Goal: Information Seeking & Learning: Learn about a topic

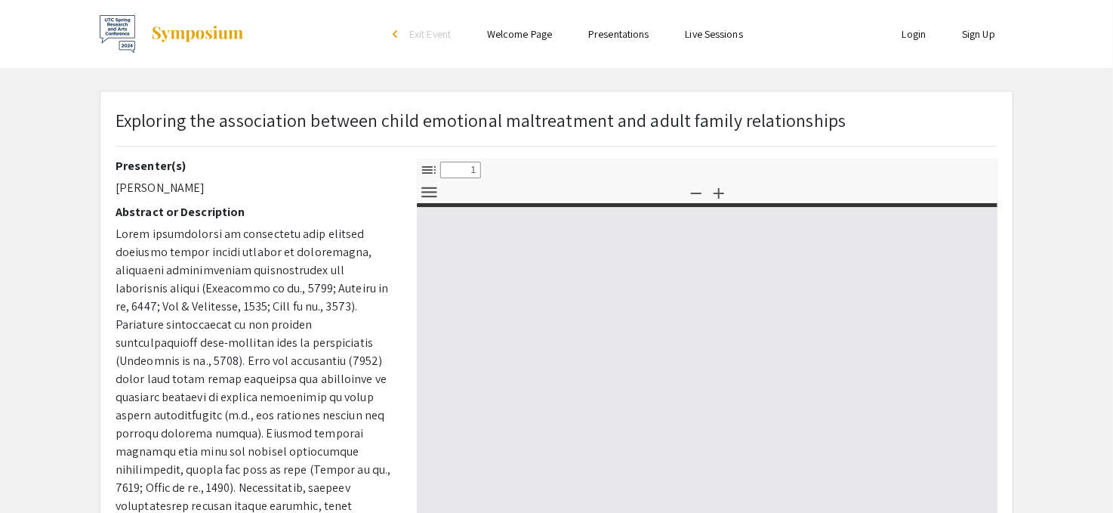
select select "custom"
type input "0"
select select "custom"
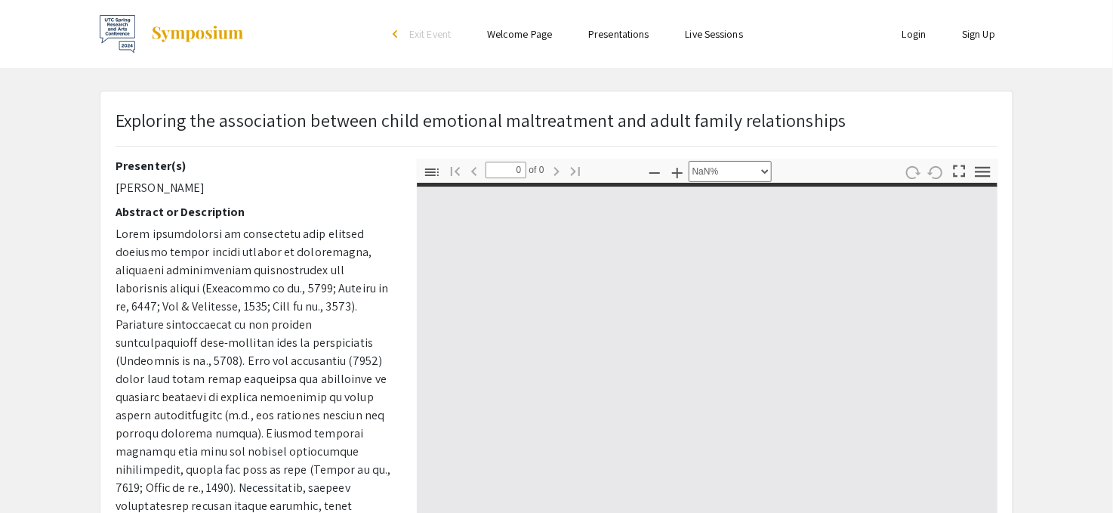
type input "1"
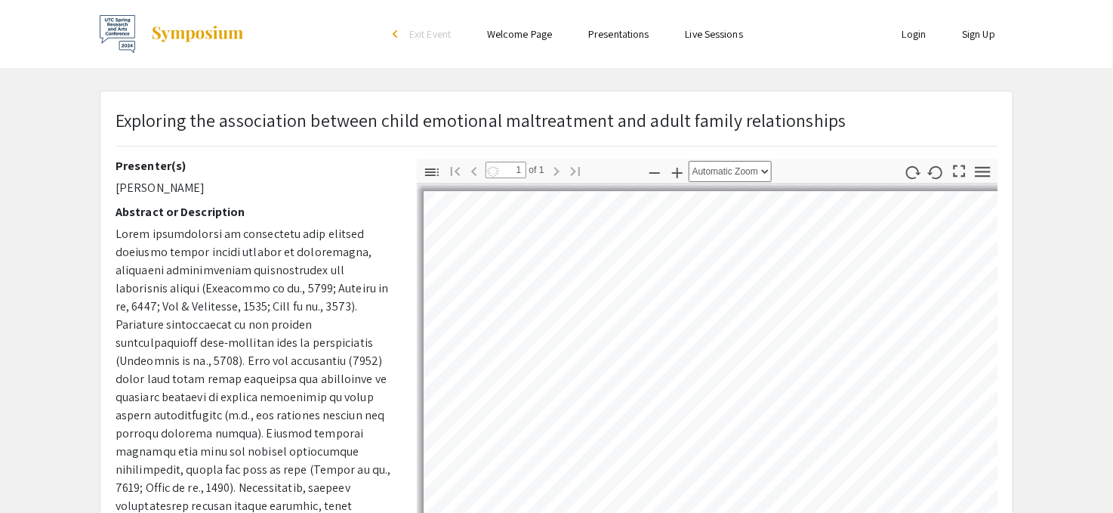
select select "auto"
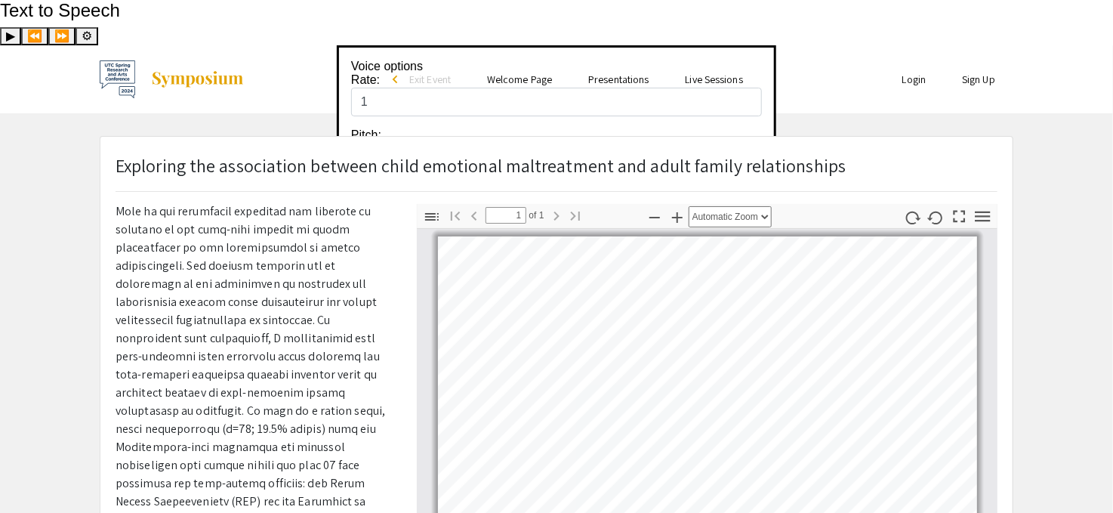
scroll to position [390, 0]
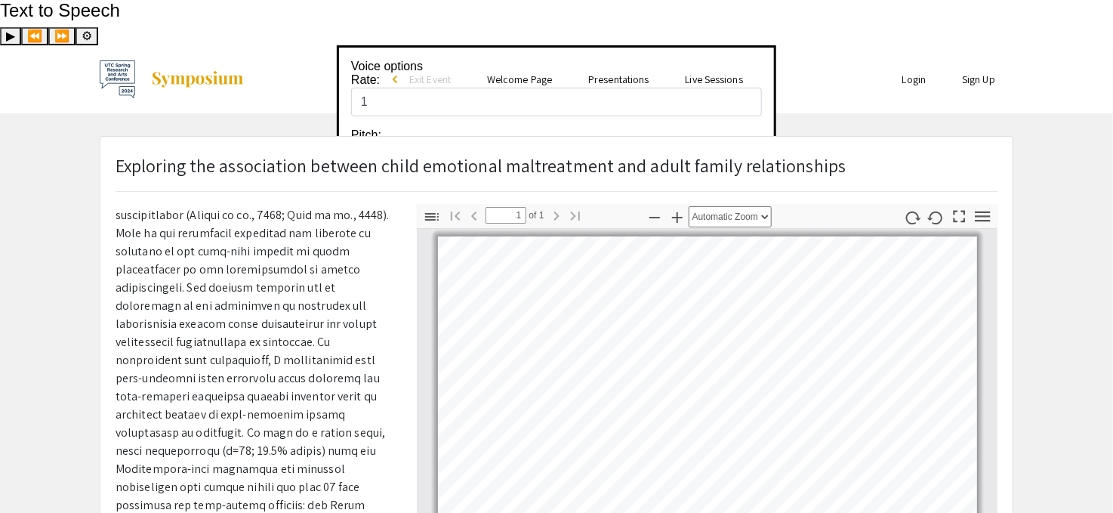
drag, startPoint x: 81, startPoint y: 3, endPoint x: 420, endPoint y: 89, distance: 349.9
click at [403, 137] on div "Exploring the association between child emotional maltreatment and adult family…" at bounding box center [556, 518] width 912 height 762
click at [635, 73] on link "Presentations" at bounding box center [618, 80] width 60 height 14
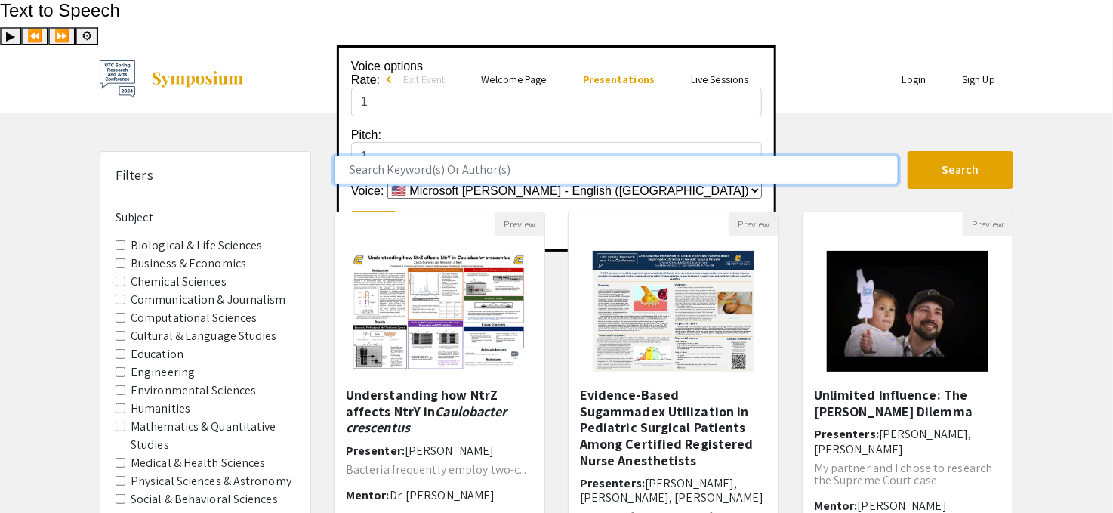
click at [459, 156] on input "Search Keyword(s) Or Author(s)" at bounding box center [616, 170] width 565 height 29
type input "elisha"
click at [908, 151] on button "Search" at bounding box center [961, 170] width 106 height 38
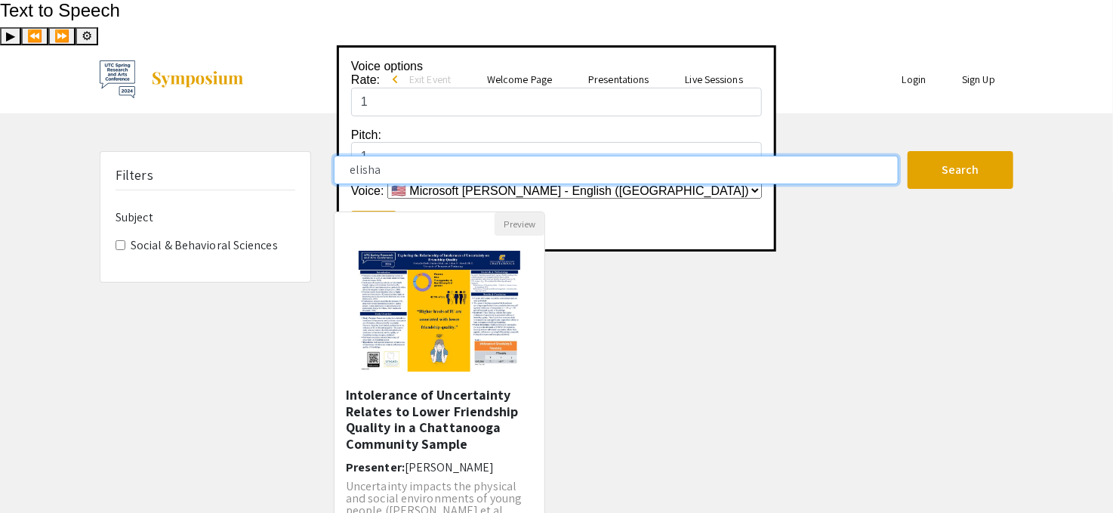
click at [415, 156] on input "elisha" at bounding box center [616, 170] width 565 height 29
click at [417, 156] on input "elisha" at bounding box center [616, 170] width 565 height 29
click at [420, 156] on input "elisha" at bounding box center [616, 170] width 565 height 29
click at [908, 151] on button "Search" at bounding box center [961, 170] width 106 height 38
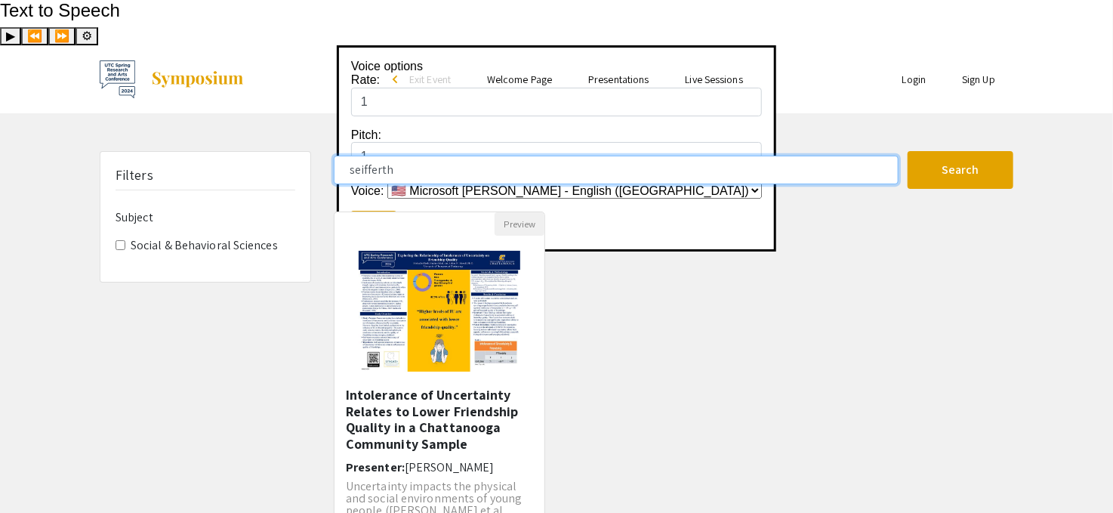
click at [441, 156] on input "seifferth" at bounding box center [616, 170] width 565 height 29
click at [443, 156] on input "seifferth" at bounding box center [616, 170] width 565 height 29
click at [908, 151] on button "Search" at bounding box center [961, 170] width 106 height 38
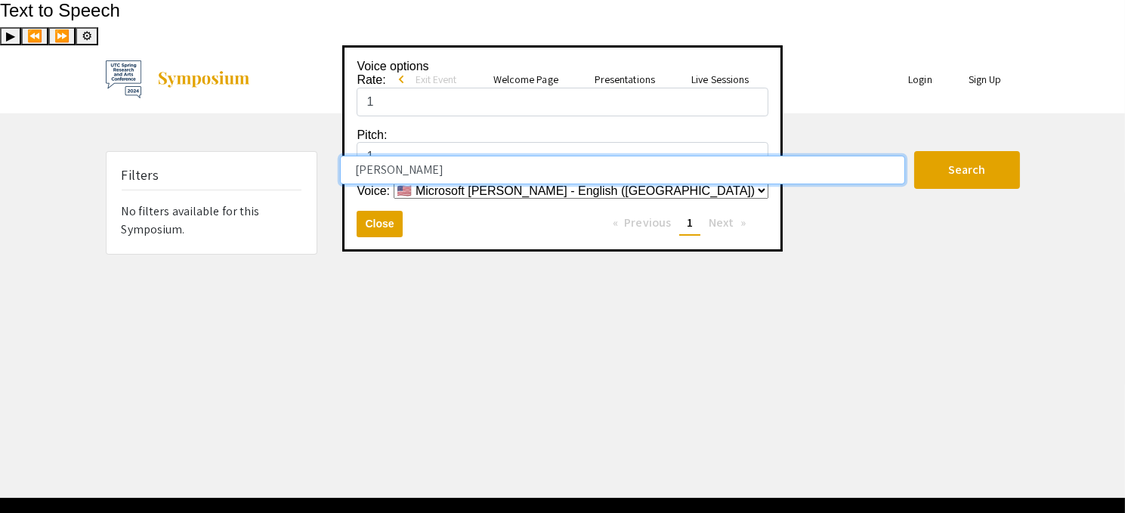
click at [412, 156] on input "[PERSON_NAME]" at bounding box center [622, 170] width 565 height 29
click at [409, 156] on input "[PERSON_NAME]" at bounding box center [622, 170] width 565 height 29
click at [411, 156] on input "[PERSON_NAME]" at bounding box center [622, 170] width 565 height 29
type input "[PERSON_NAME]"
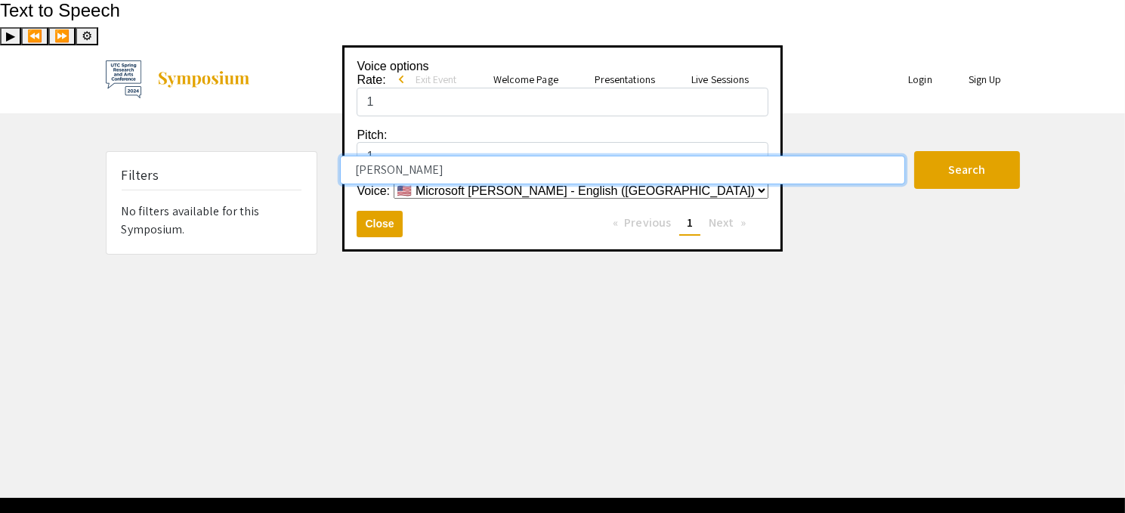
click at [914, 151] on button "Search" at bounding box center [967, 170] width 106 height 38
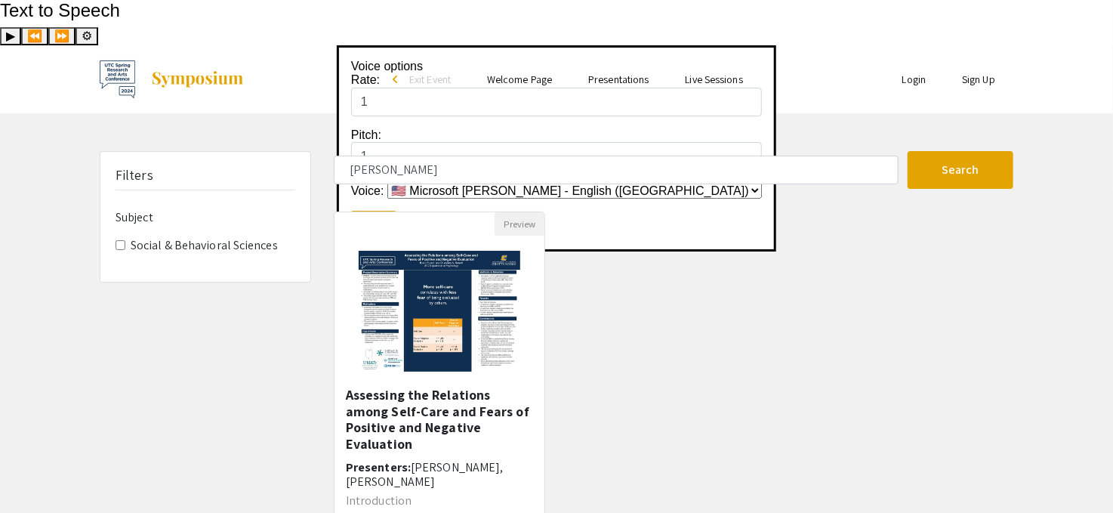
click at [428, 259] on img at bounding box center [439, 311] width 191 height 151
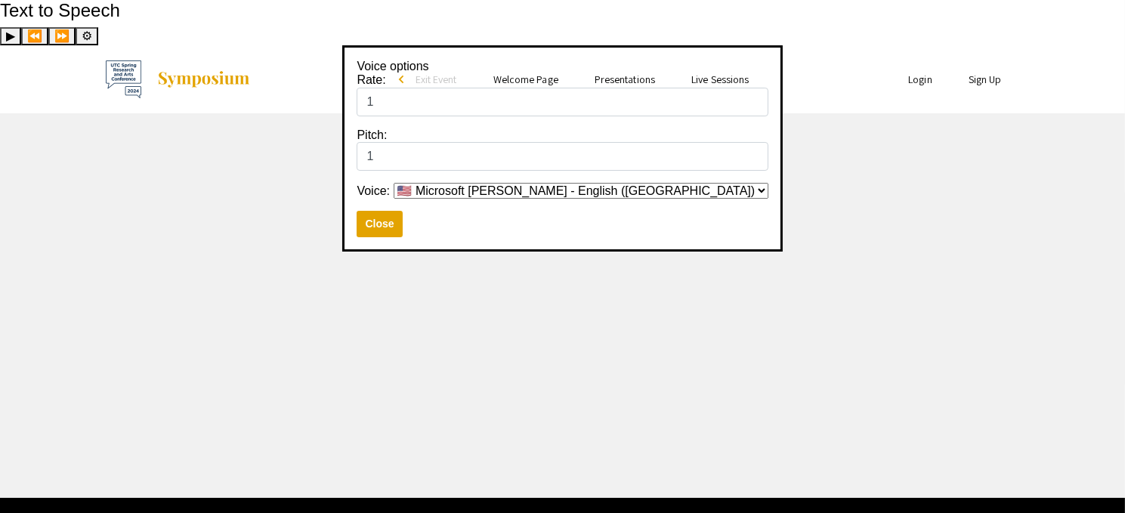
select select "custom"
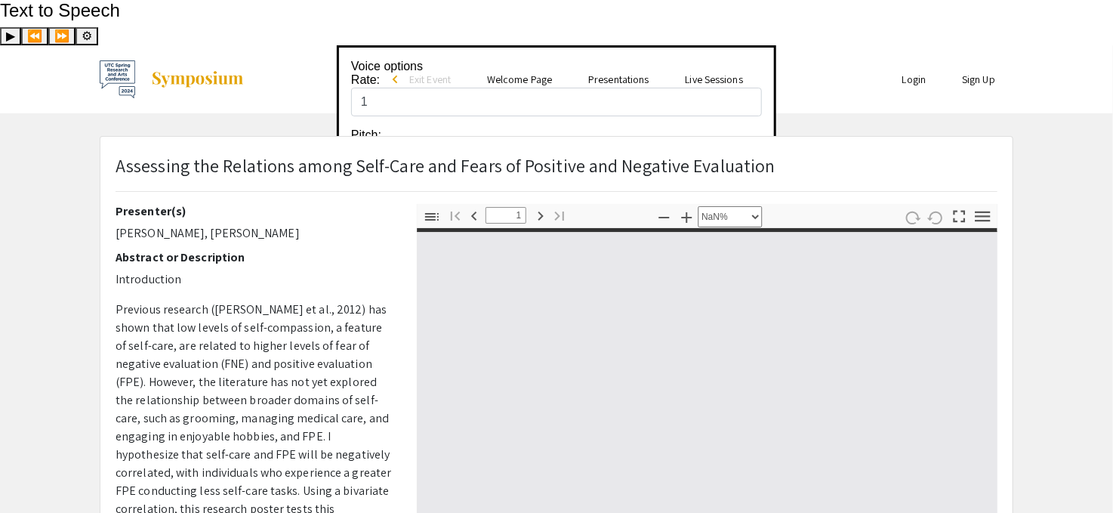
type input "0"
select select "custom"
type input "1"
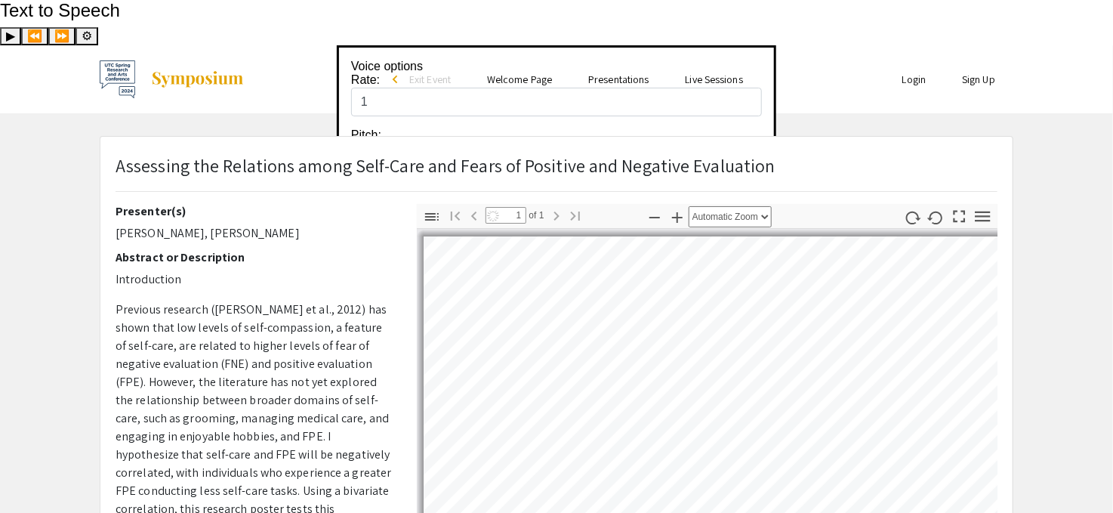
select select "auto"
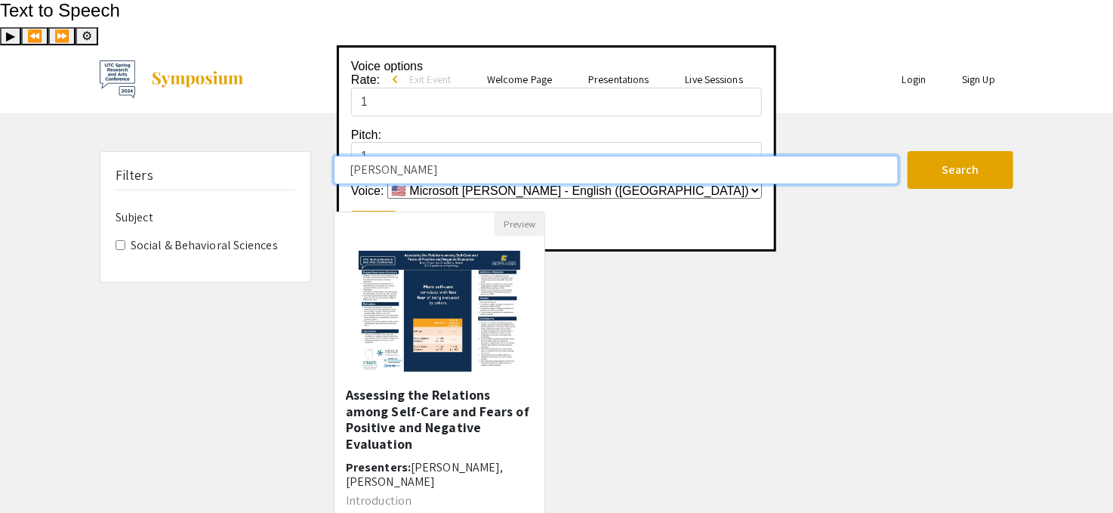
click at [484, 156] on input "[PERSON_NAME]" at bounding box center [616, 170] width 565 height 29
type input "s"
click at [908, 151] on button "Search" at bounding box center [961, 170] width 106 height 38
click at [375, 156] on input "[PERSON_NAME]" at bounding box center [616, 170] width 565 height 29
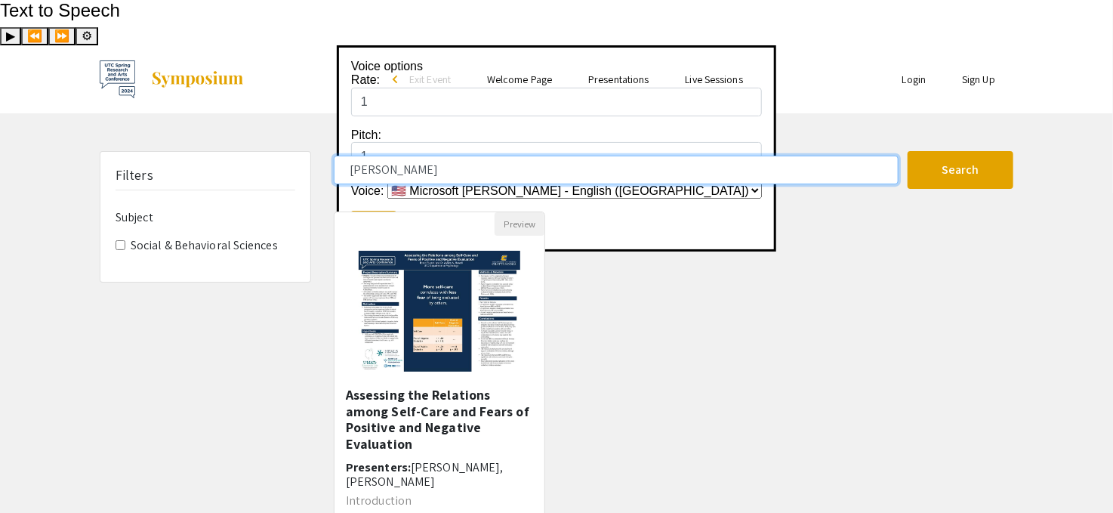
drag, startPoint x: 387, startPoint y: 125, endPoint x: 322, endPoint y: 124, distance: 65.0
click at [322, 151] on div "Filters Subject Social & Behavioral Sciences [PERSON_NAME] Search 1 Results fou…" at bounding box center [556, 374] width 937 height 447
type input "[PERSON_NAME]"
click at [908, 151] on button "Search" at bounding box center [961, 170] width 106 height 38
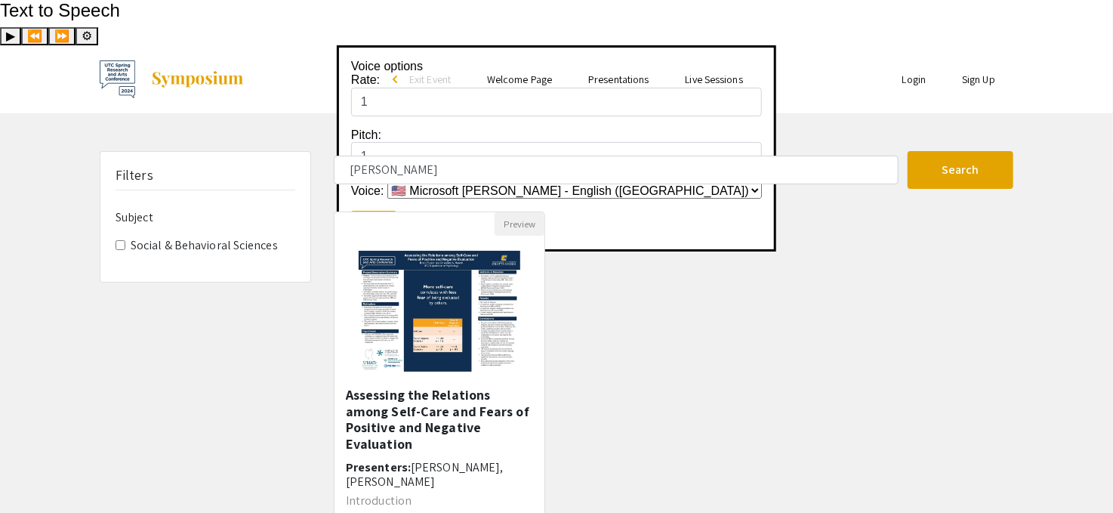
click at [625, 73] on link "Presentations" at bounding box center [618, 80] width 60 height 14
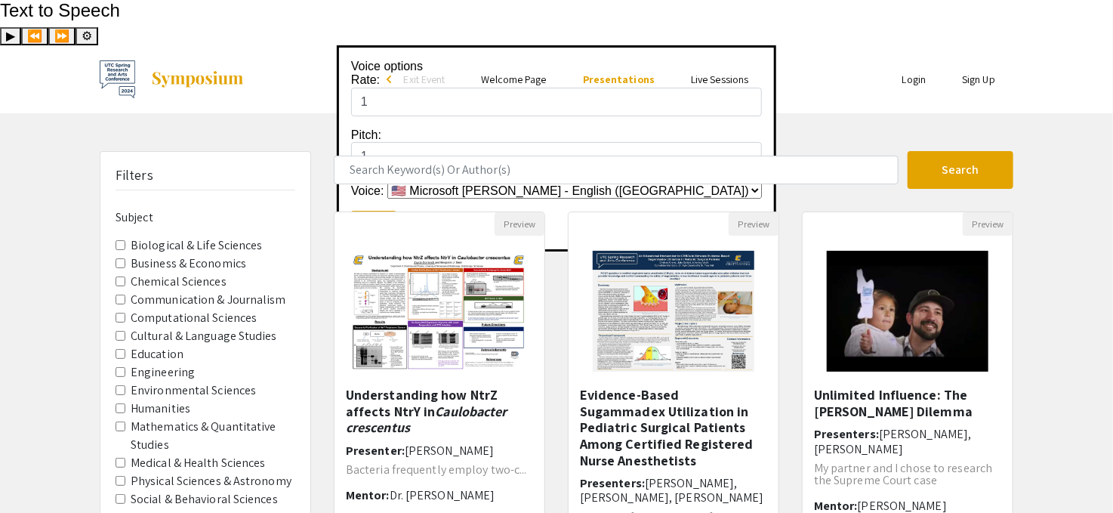
scroll to position [151, 0]
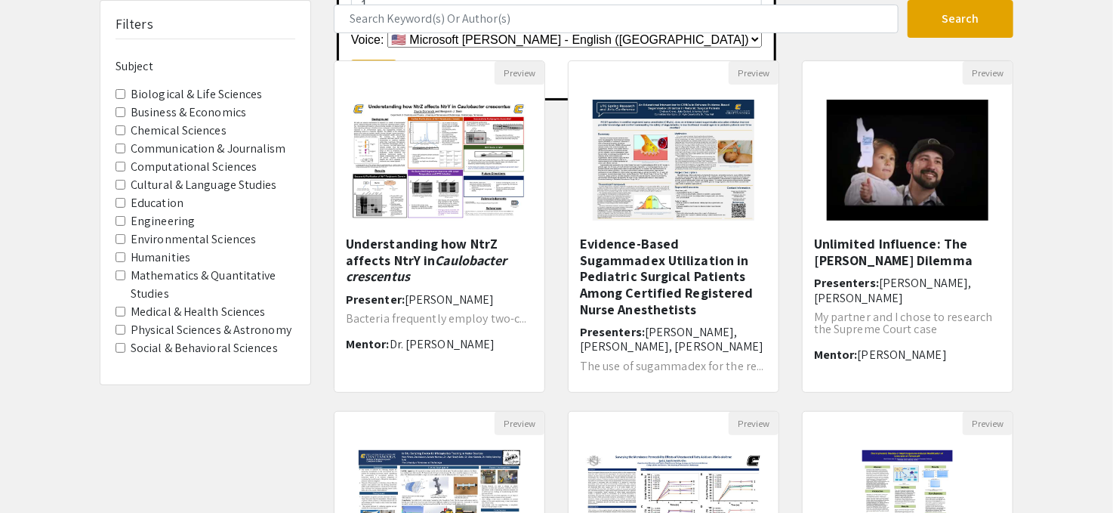
click at [254, 339] on label "Social & Behavioral Sciences" at bounding box center [204, 348] width 147 height 18
click at [125, 343] on Sciences "Social & Behavioral Sciences" at bounding box center [121, 348] width 10 height 10
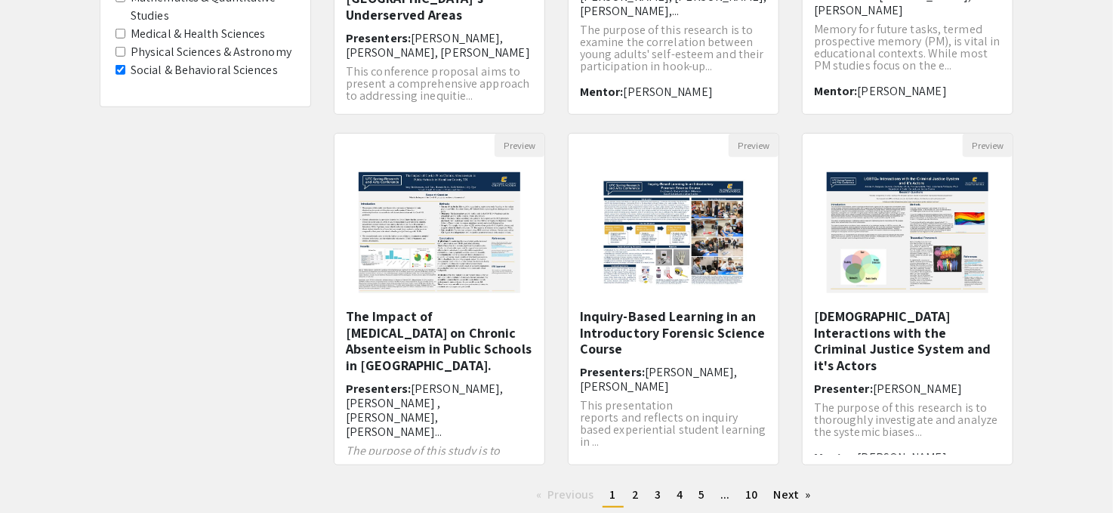
scroll to position [453, 0]
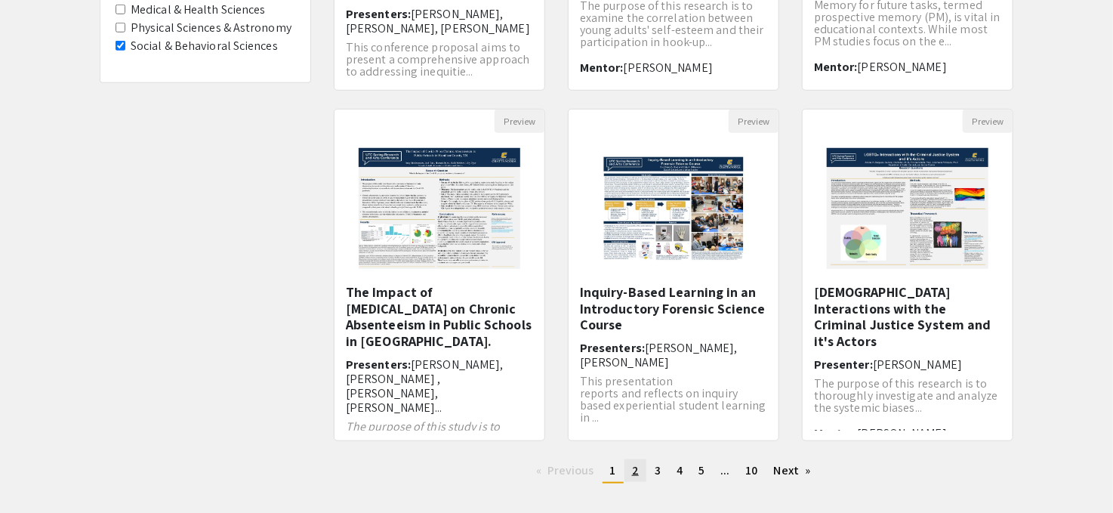
click at [635, 462] on span "2" at bounding box center [635, 470] width 7 height 16
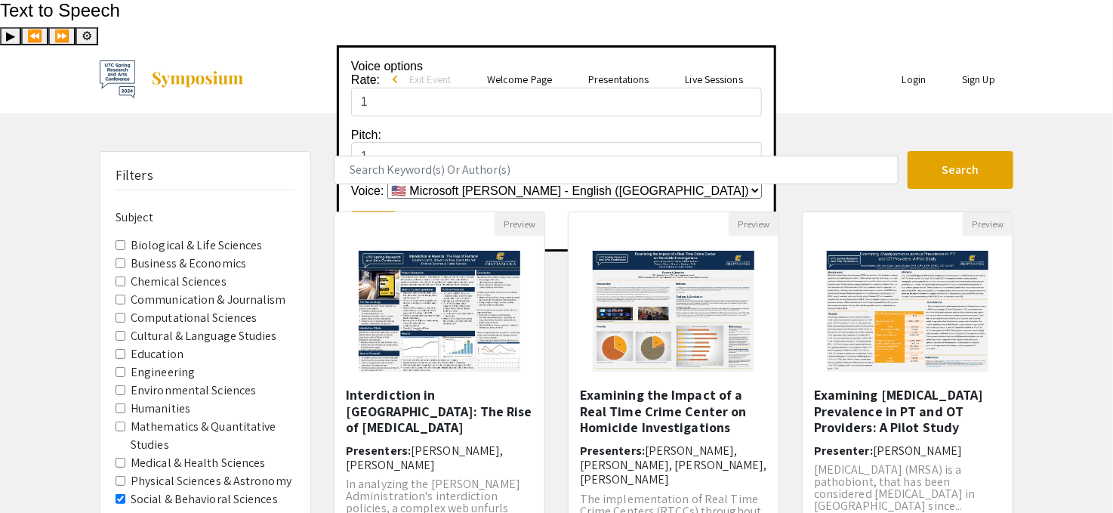
scroll to position [378, 0]
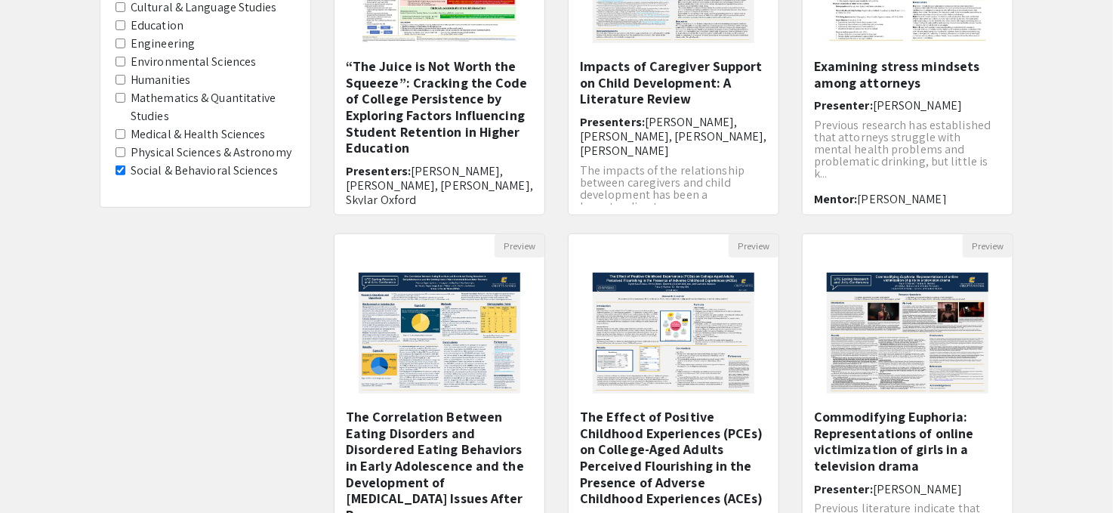
scroll to position [453, 0]
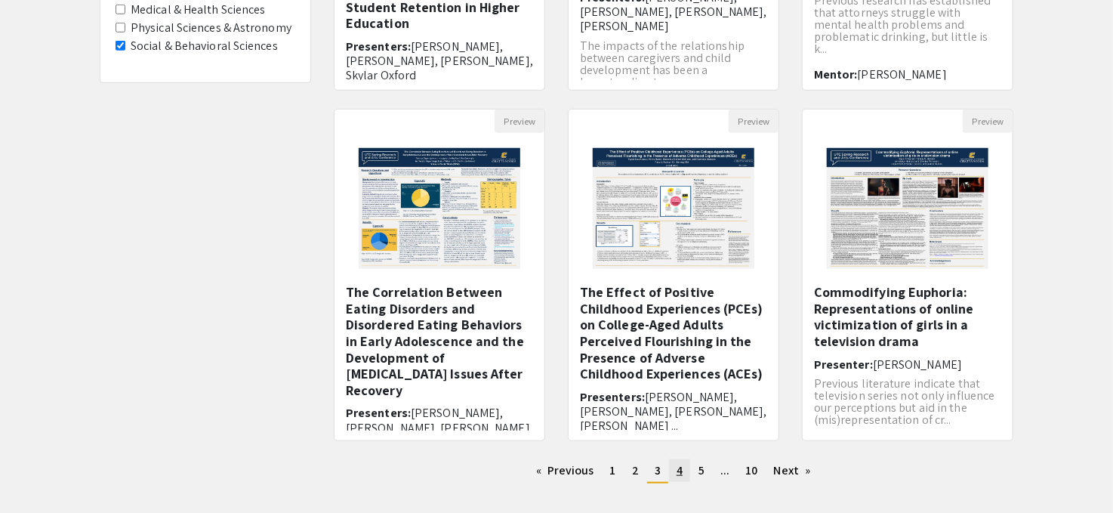
click at [687, 459] on link "page 4" at bounding box center [679, 470] width 21 height 23
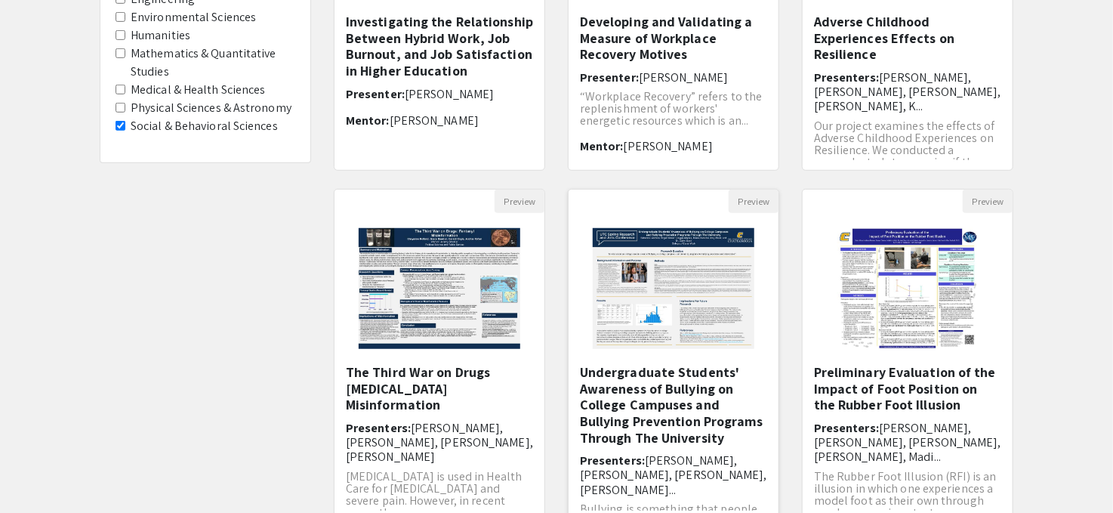
scroll to position [486, 0]
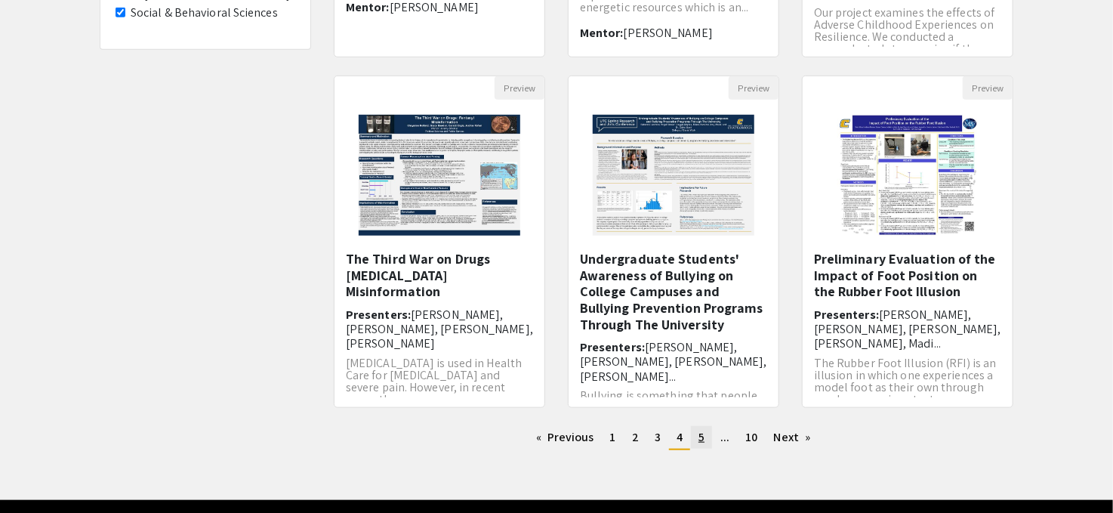
click at [701, 429] on span "5" at bounding box center [702, 437] width 6 height 16
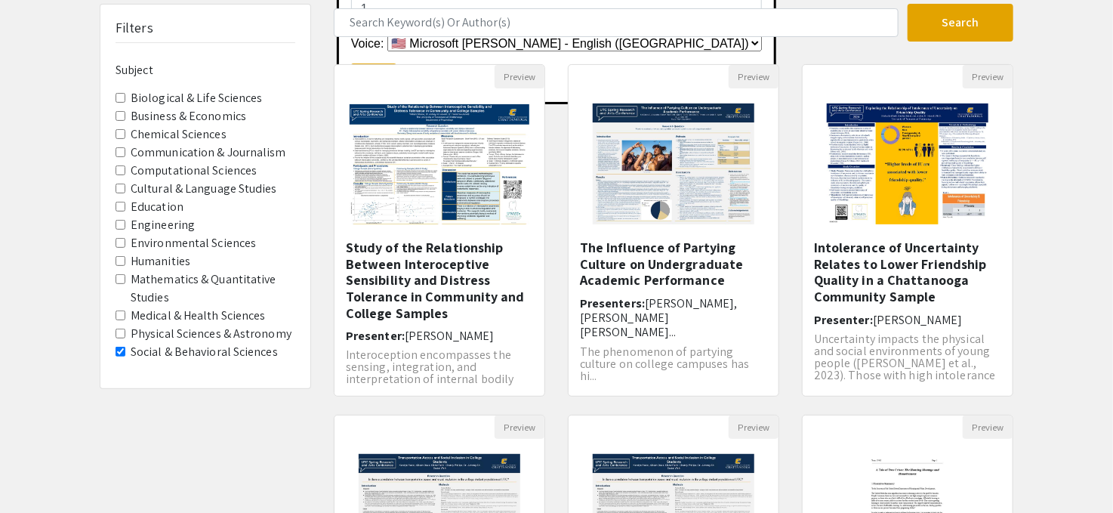
scroll to position [151, 0]
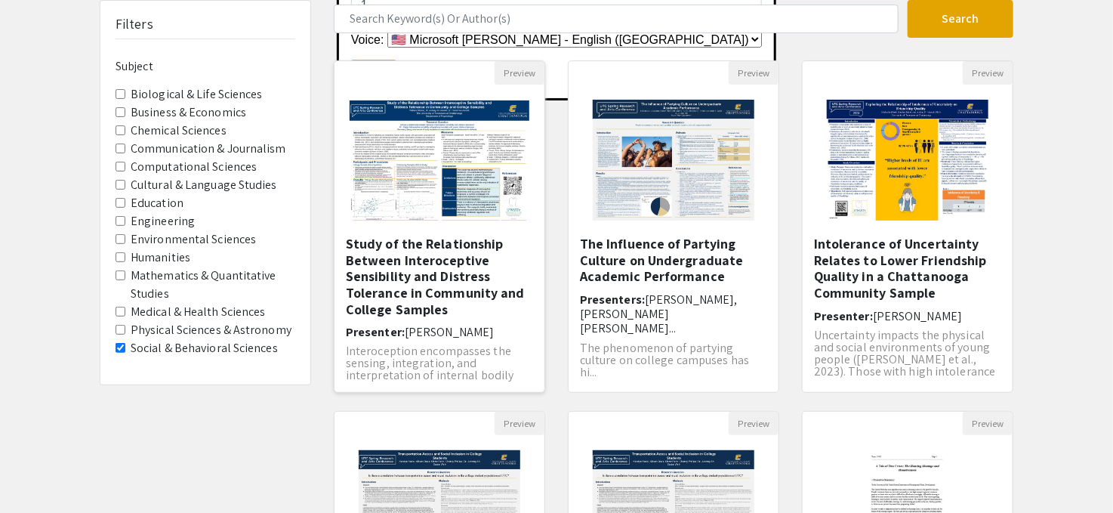
click at [443, 239] on h5 "Study of the Relationship Between Interoceptive Sensibility and Distress Tolera…" at bounding box center [439, 277] width 187 height 82
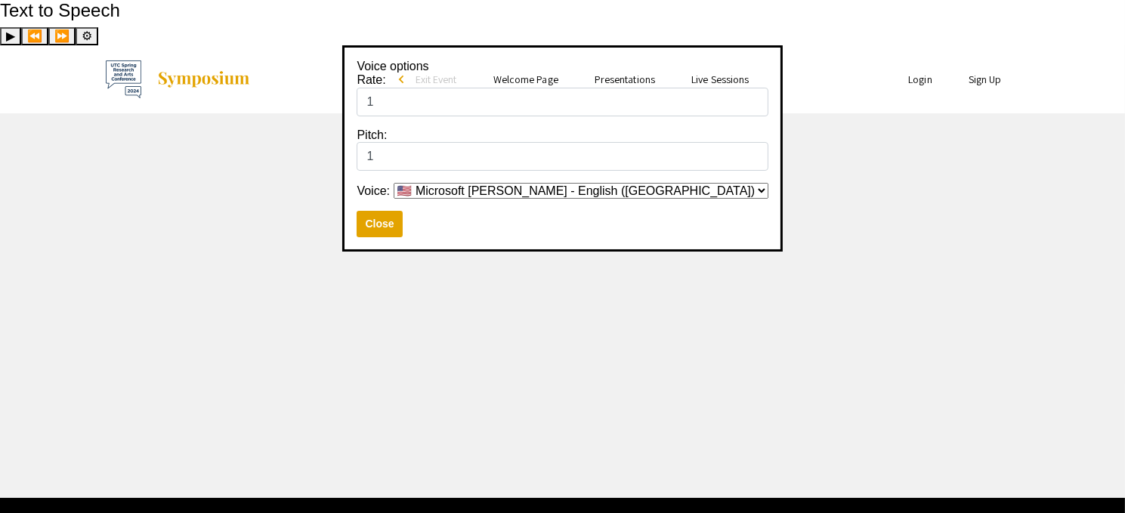
select select "custom"
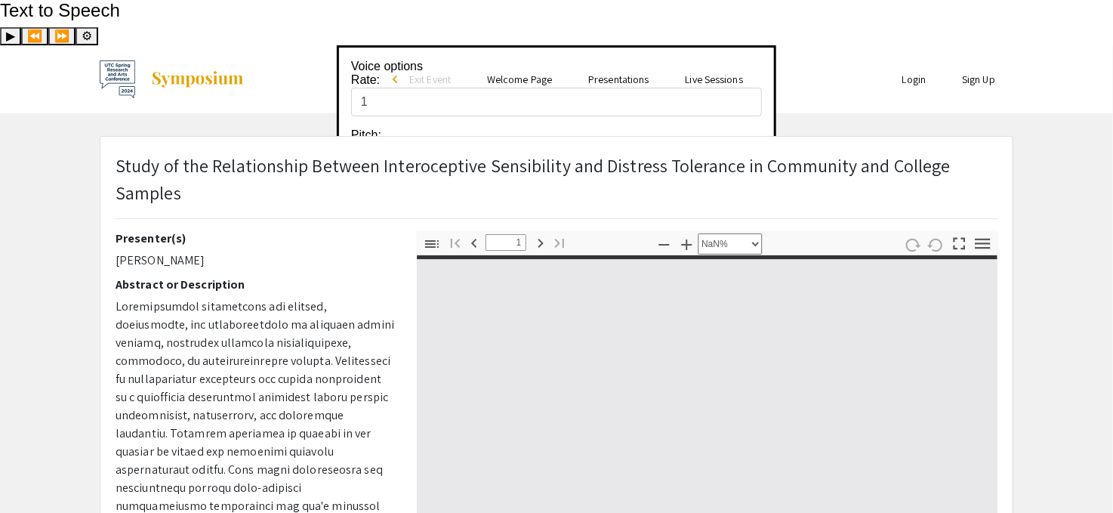
type input "0"
select select "custom"
type input "1"
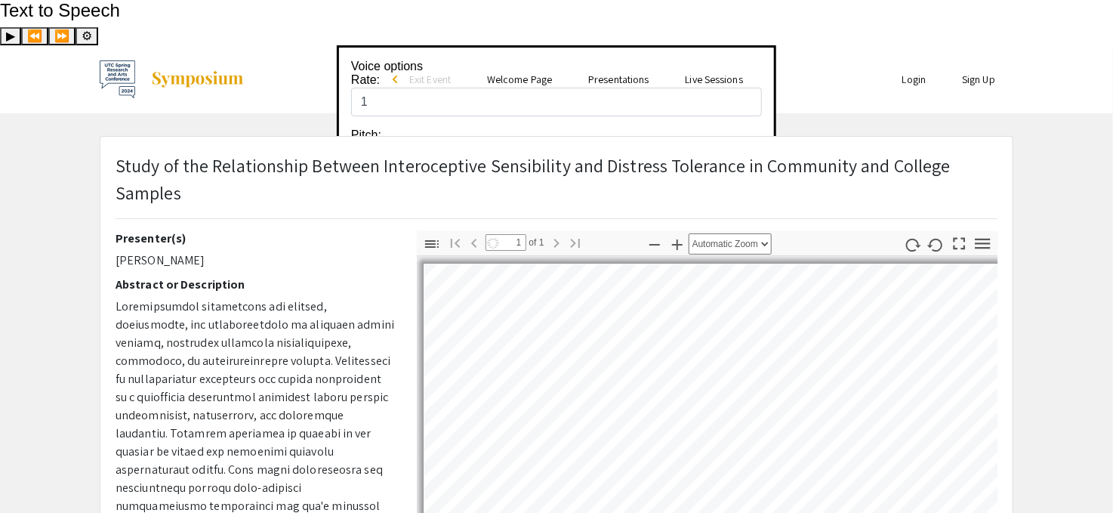
select select "auto"
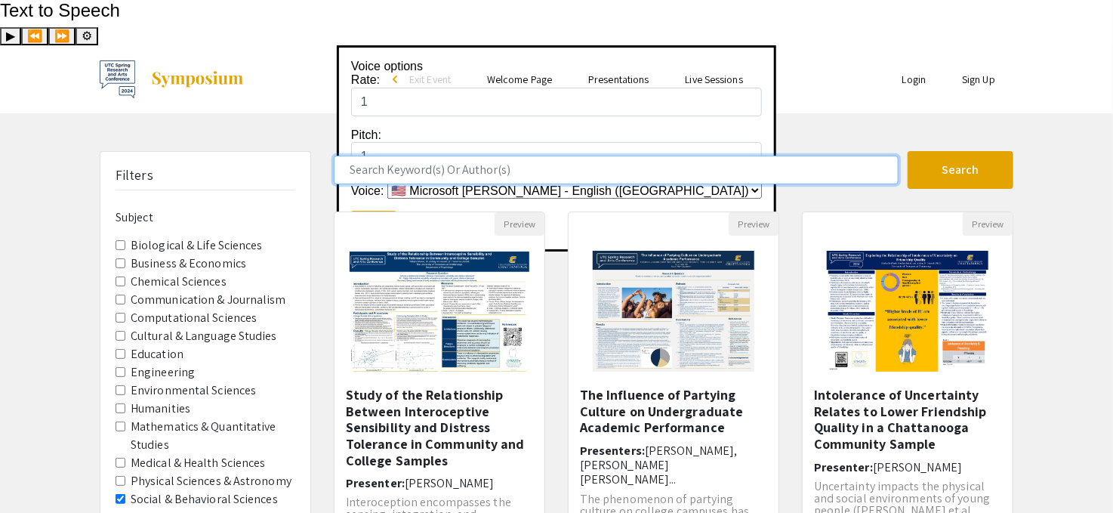
click at [532, 156] on input "Search Keyword(s) Or Author(s)" at bounding box center [616, 170] width 565 height 29
type input "[PERSON_NAME]"
click at [908, 151] on button "Search" at bounding box center [961, 170] width 106 height 38
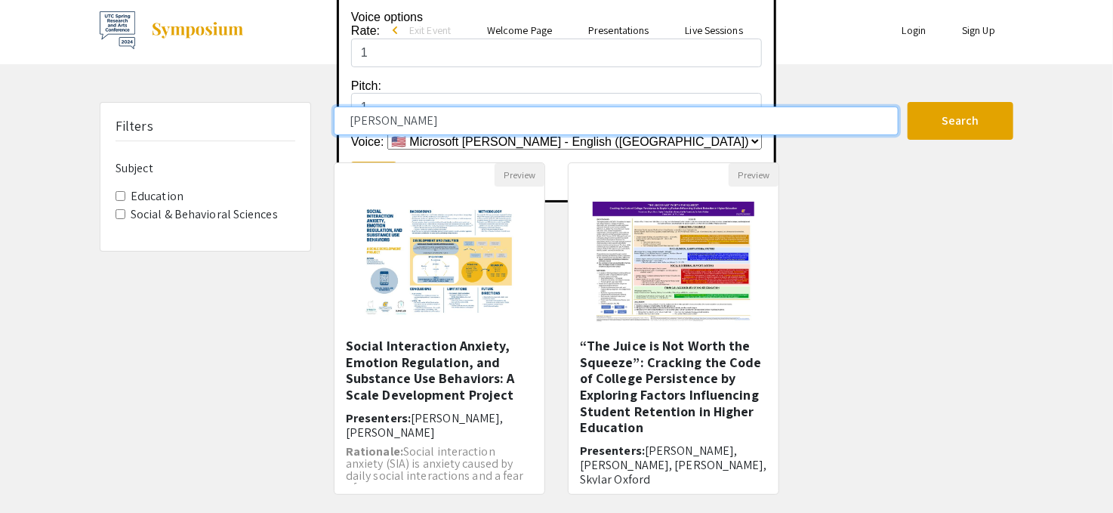
scroll to position [76, 0]
